Goal: Check status: Check status

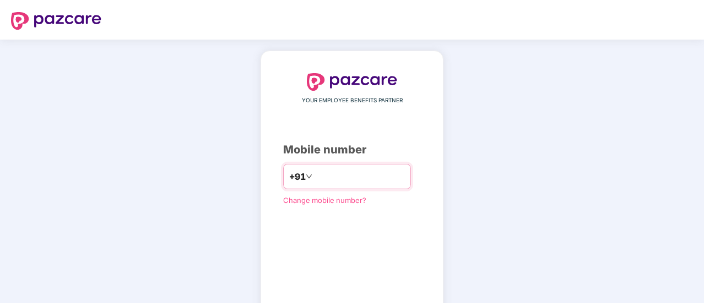
click at [324, 172] on input "number" at bounding box center [359, 177] width 90 height 18
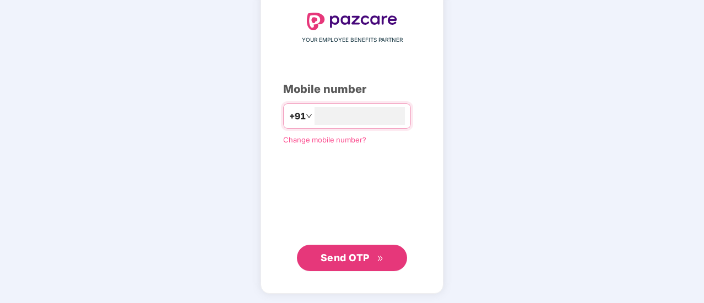
type input "**********"
click at [346, 263] on span "Send OTP" at bounding box center [351, 257] width 63 height 15
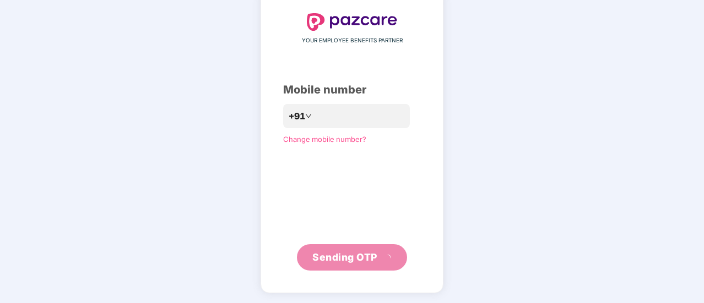
scroll to position [55, 0]
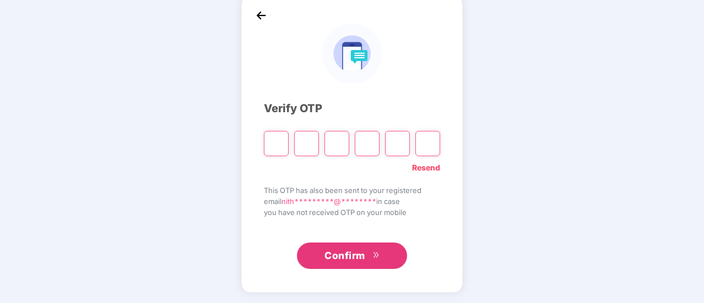
type input "*"
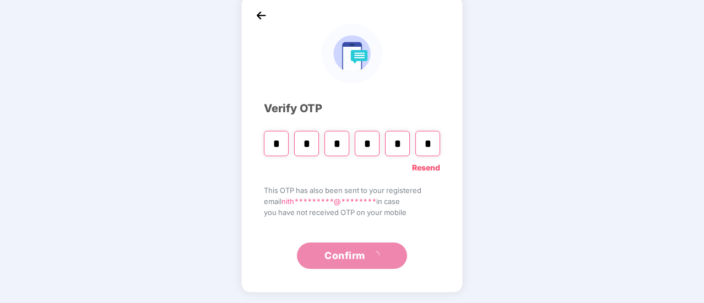
type input "*"
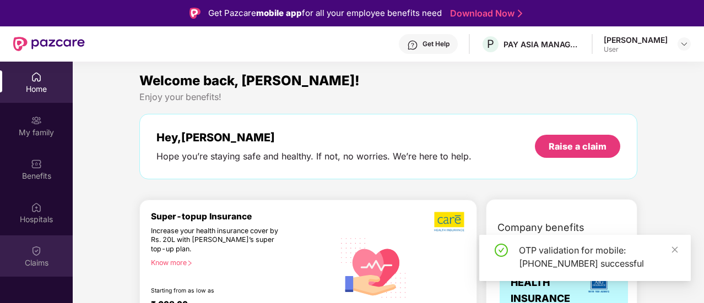
click at [35, 257] on div "Claims" at bounding box center [36, 256] width 73 height 41
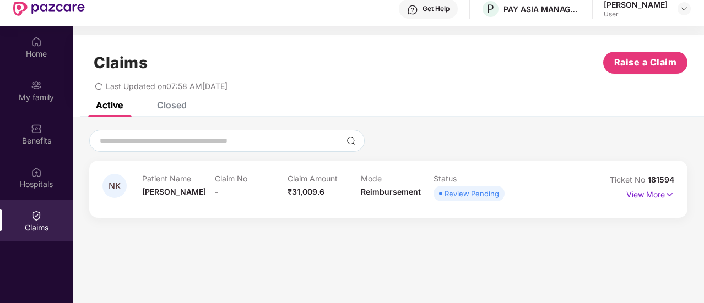
scroll to position [62, 0]
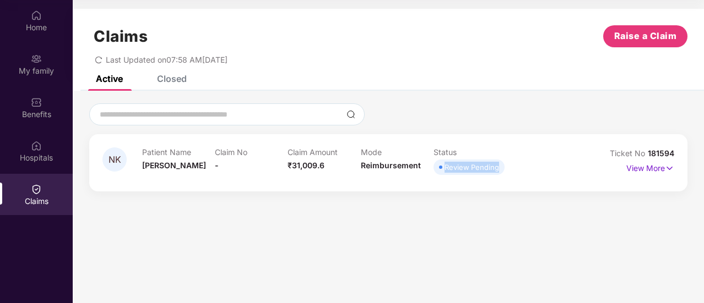
drag, startPoint x: 439, startPoint y: 168, endPoint x: 522, endPoint y: 171, distance: 82.7
click at [522, 171] on div "Patient Name [PERSON_NAME] Claim No - Claim Amount ₹31,009.6 Mode Reimbursement…" at bounding box center [360, 163] width 437 height 30
click at [642, 163] on p "View More" at bounding box center [650, 167] width 48 height 15
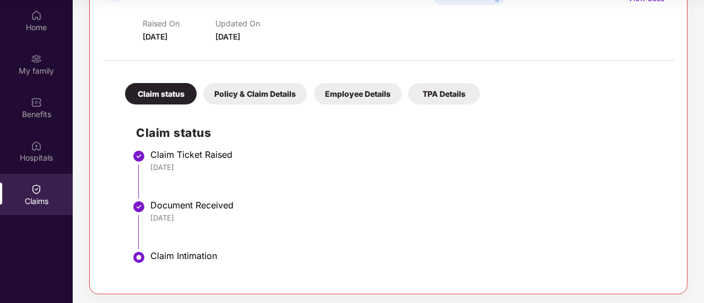
scroll to position [172, 0]
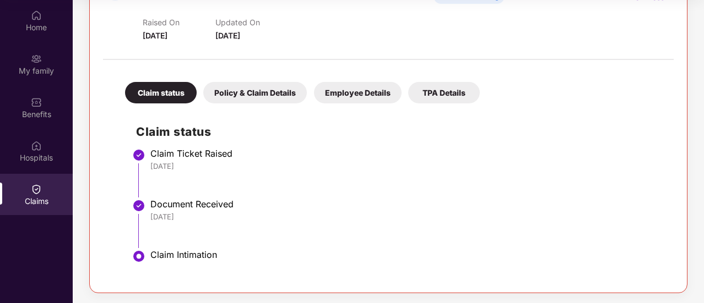
click at [242, 89] on div "Policy & Claim Details" at bounding box center [255, 92] width 104 height 21
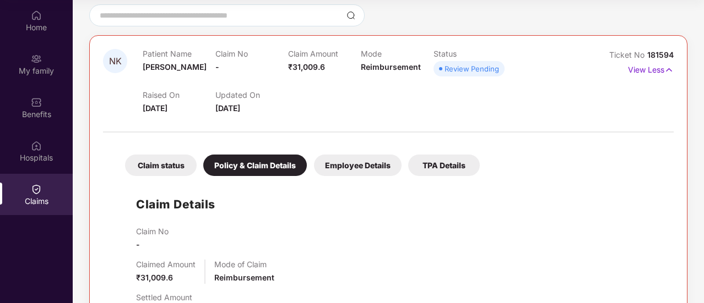
scroll to position [0, 0]
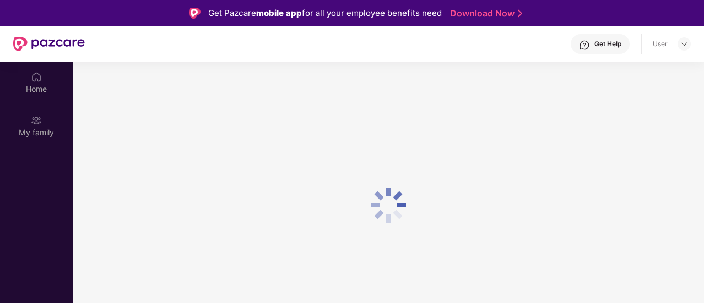
scroll to position [62, 0]
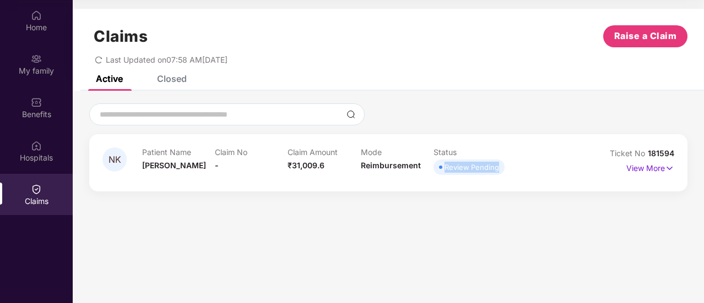
drag, startPoint x: 445, startPoint y: 167, endPoint x: 503, endPoint y: 170, distance: 57.3
click at [503, 170] on span "Review Pending" at bounding box center [468, 167] width 71 height 15
click at [536, 157] on div "Patient Name [PERSON_NAME] Claim No - Claim Amount ₹31,009.6 Mode Reimbursement…" at bounding box center [360, 163] width 437 height 30
click at [97, 59] on icon "redo" at bounding box center [99, 60] width 8 height 8
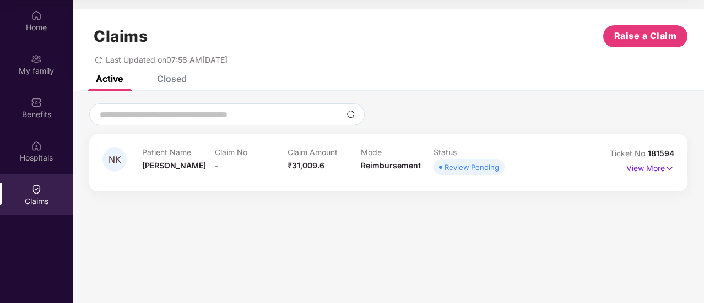
click at [97, 59] on icon "redo" at bounding box center [99, 60] width 8 height 8
click at [651, 167] on p "View More" at bounding box center [650, 167] width 48 height 15
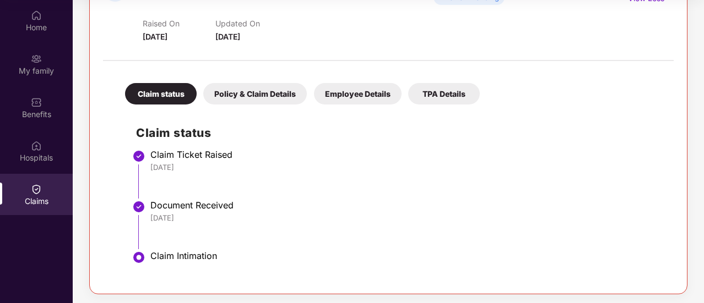
scroll to position [172, 0]
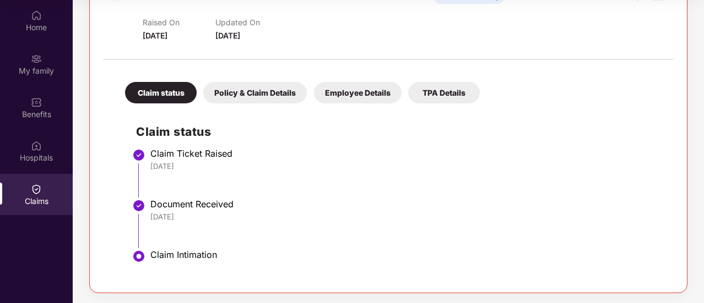
click at [233, 100] on div "Policy & Claim Details" at bounding box center [255, 92] width 104 height 21
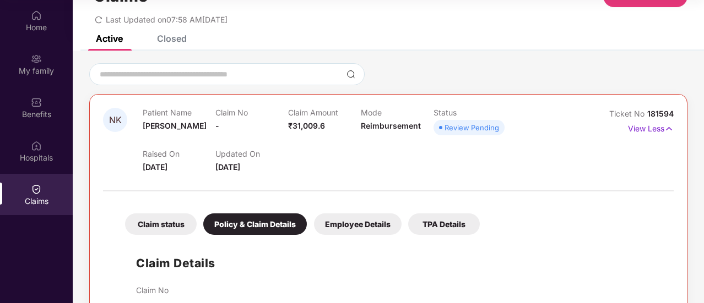
scroll to position [0, 0]
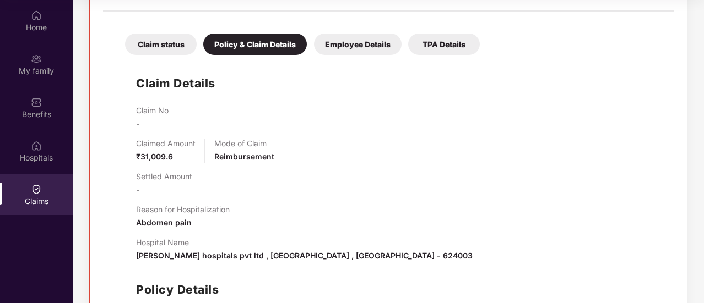
click at [336, 41] on div "Employee Details" at bounding box center [358, 44] width 88 height 21
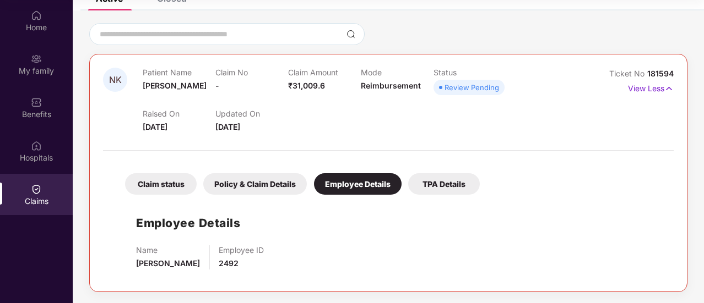
scroll to position [79, 0]
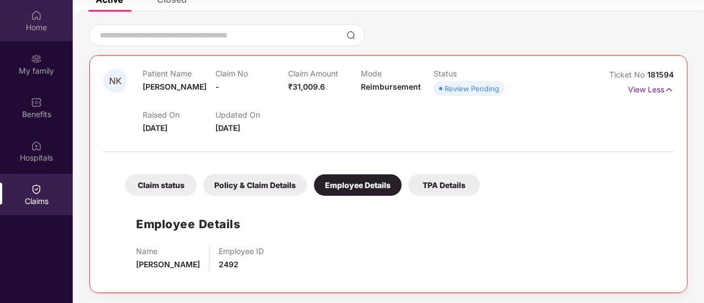
click at [38, 28] on div "Home" at bounding box center [36, 27] width 73 height 11
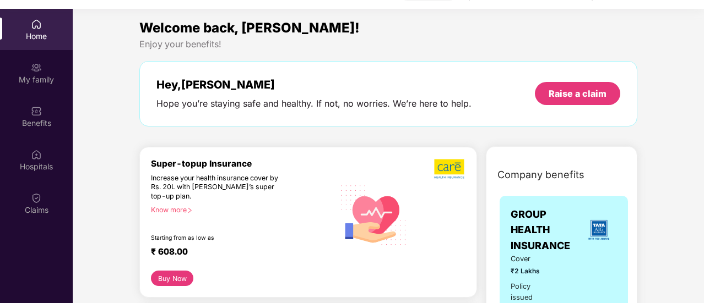
scroll to position [62, 0]
